Goal: Find specific page/section: Find specific page/section

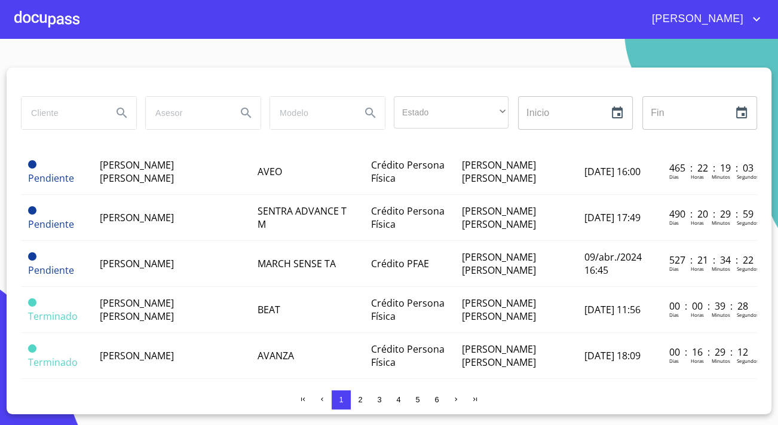
scroll to position [869, 0]
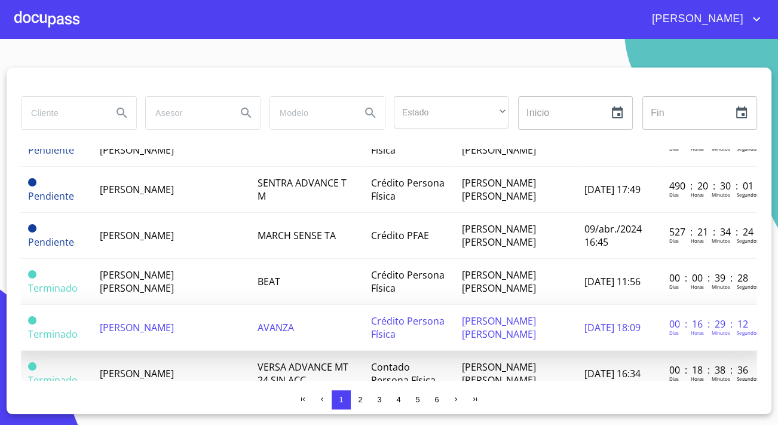
click at [143, 321] on span "[PERSON_NAME]" at bounding box center [137, 327] width 74 height 13
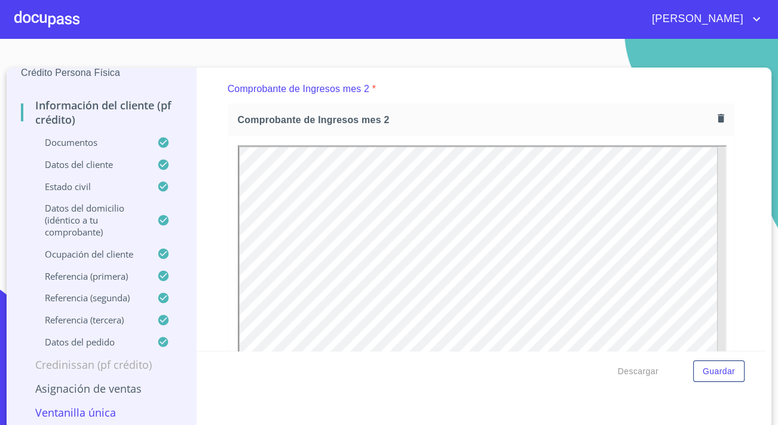
scroll to position [3, 0]
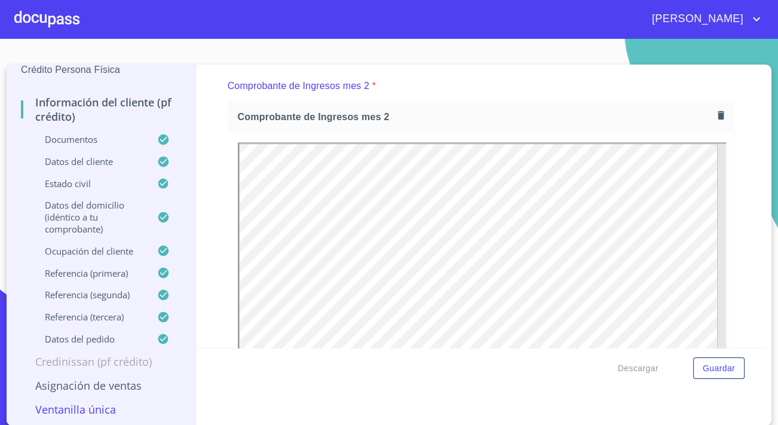
click at [106, 409] on p "Ventanilla única" at bounding box center [101, 409] width 161 height 14
click at [81, 409] on p "Ventanilla única" at bounding box center [101, 409] width 161 height 14
click at [82, 409] on p "Ventanilla única" at bounding box center [101, 409] width 161 height 14
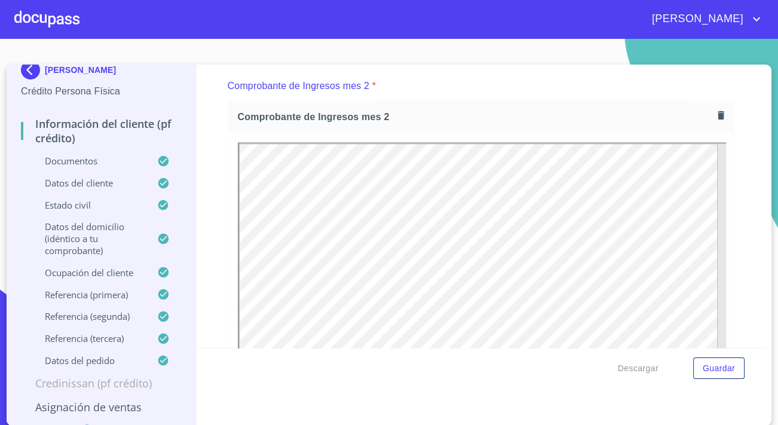
scroll to position [0, 0]
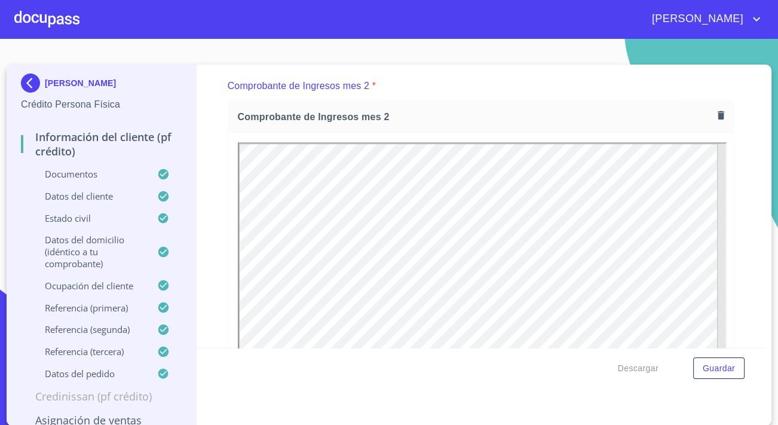
click at [21, 88] on img at bounding box center [33, 82] width 24 height 19
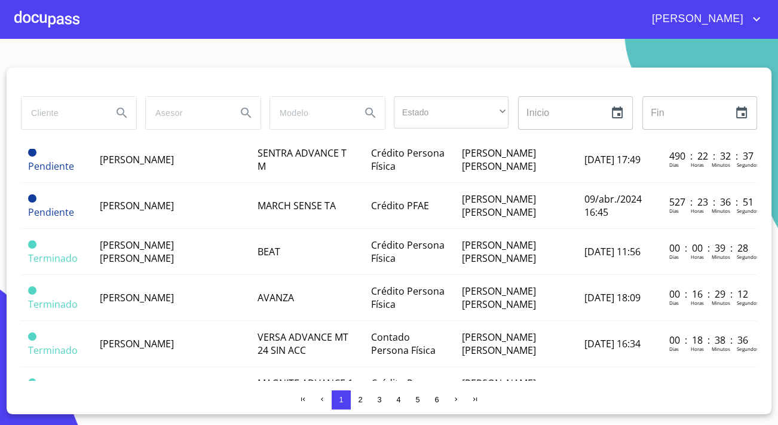
scroll to position [923, 0]
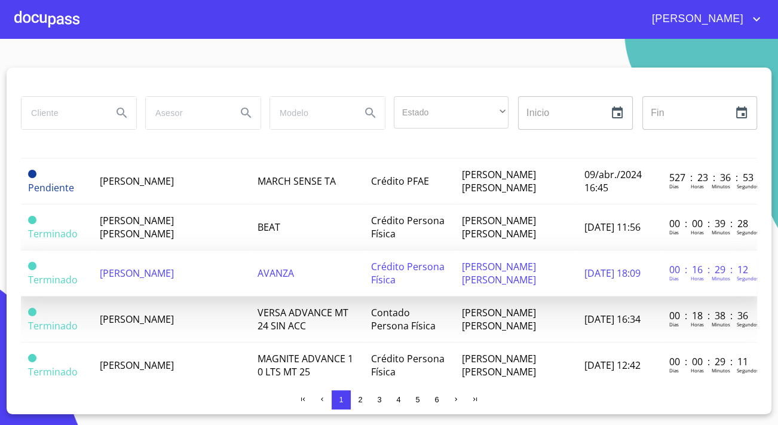
drag, startPoint x: 99, startPoint y: 235, endPoint x: 164, endPoint y: 252, distance: 67.2
click at [164, 252] on td "[PERSON_NAME]" at bounding box center [171, 273] width 157 height 46
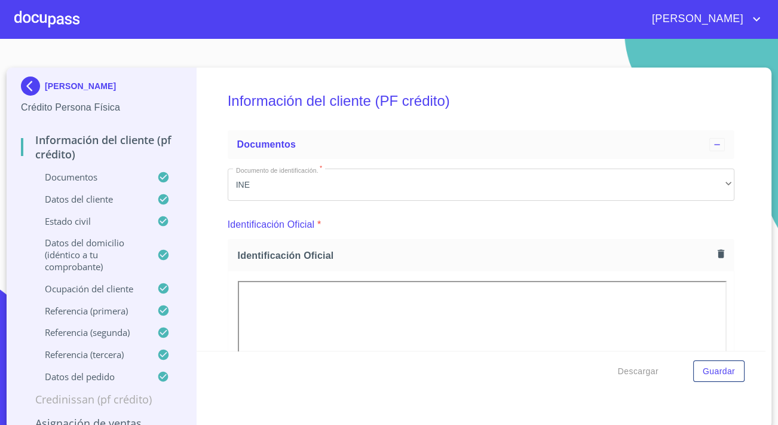
drag, startPoint x: 167, startPoint y: 84, endPoint x: 48, endPoint y: 105, distance: 121.3
click at [48, 105] on div "[PERSON_NAME] Crédito Persona Física Información del cliente (PF crédito) Docum…" at bounding box center [102, 248] width 190 height 361
drag, startPoint x: 119, startPoint y: 107, endPoint x: 29, endPoint y: 78, distance: 95.4
click at [29, 78] on div "[PERSON_NAME] Crédito Persona Física" at bounding box center [101, 95] width 161 height 38
copy div "[PERSON_NAME] Crédito Persona Física"
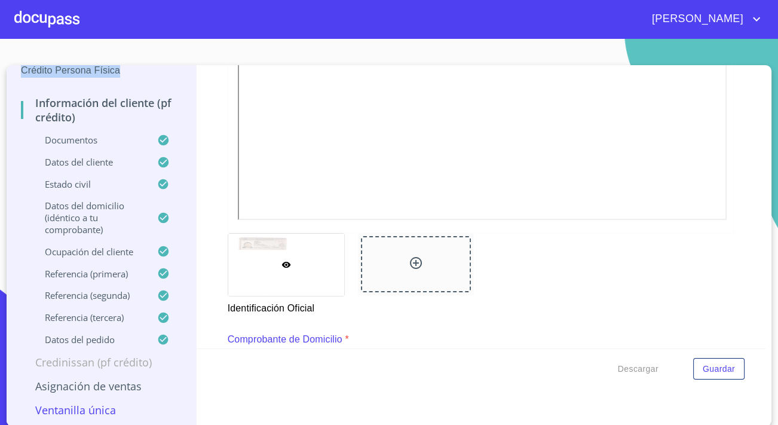
scroll to position [3, 0]
click at [84, 405] on p "Ventanilla única" at bounding box center [101, 409] width 161 height 14
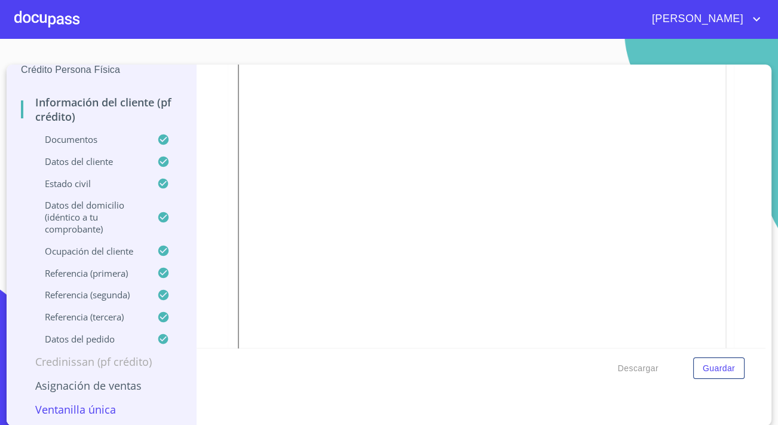
scroll to position [217, 0]
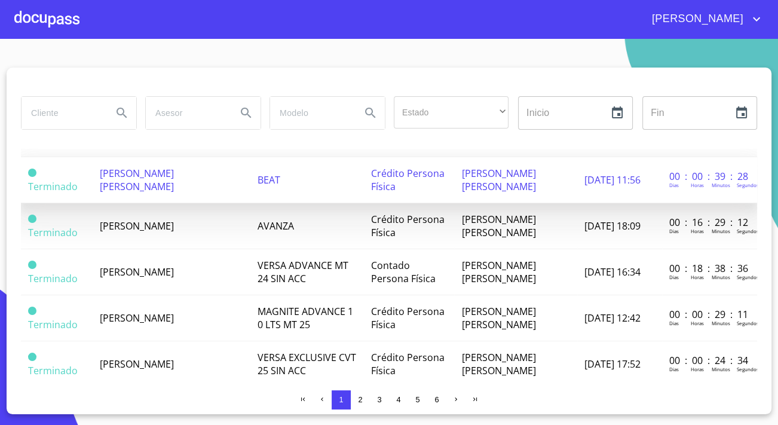
scroll to position [971, 0]
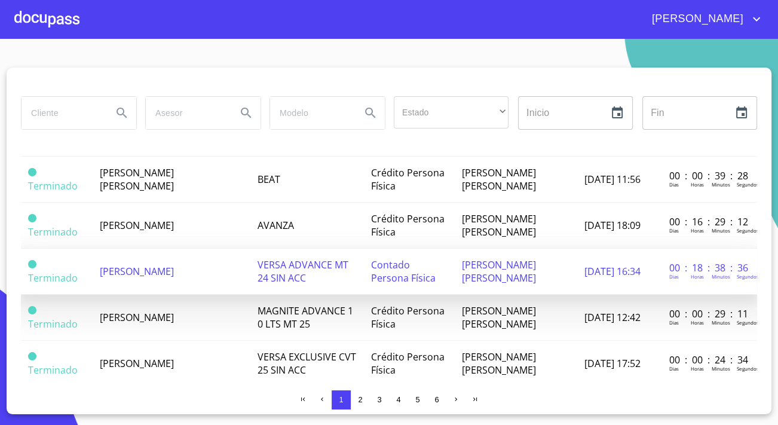
click at [139, 265] on span "[PERSON_NAME]" at bounding box center [137, 271] width 74 height 13
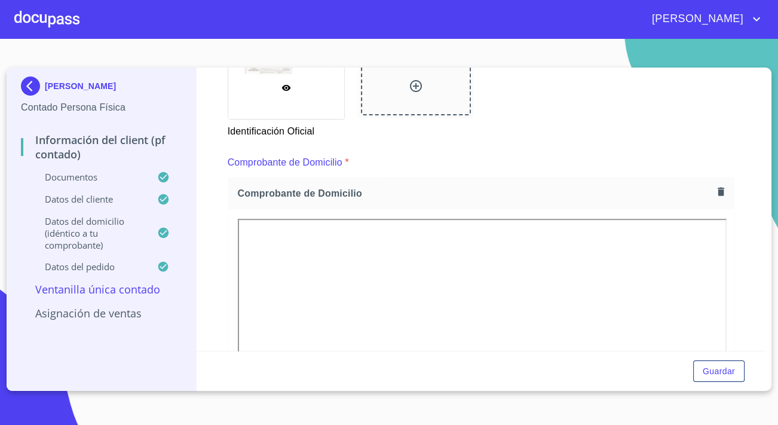
scroll to position [543, 0]
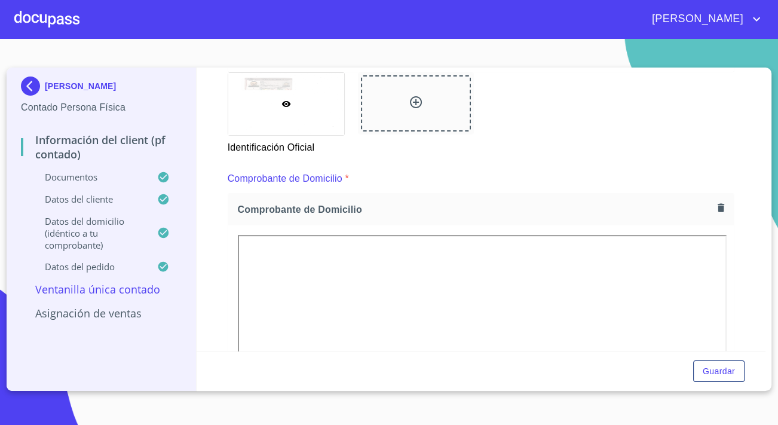
click at [209, 231] on div "Información del Client (PF contado) Documentos Documento de identificación.   *…" at bounding box center [481, 209] width 569 height 283
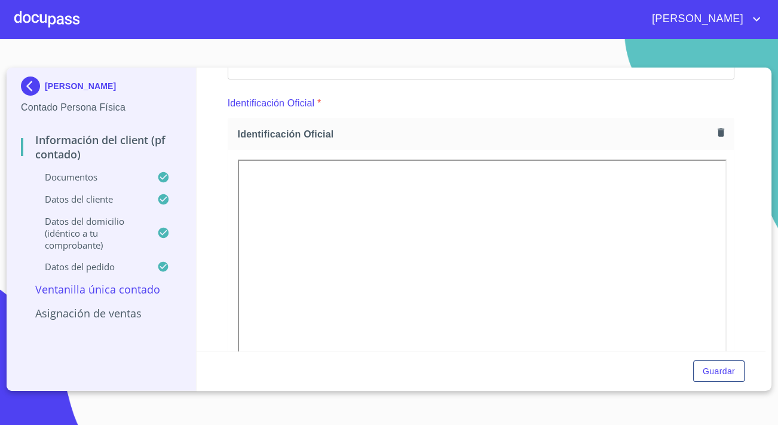
scroll to position [76, 0]
